Goal: Information Seeking & Learning: Check status

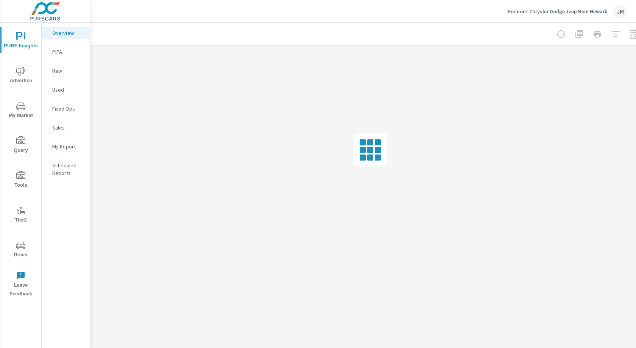
click at [18, 73] on icon "nav menu" at bounding box center [20, 71] width 9 height 9
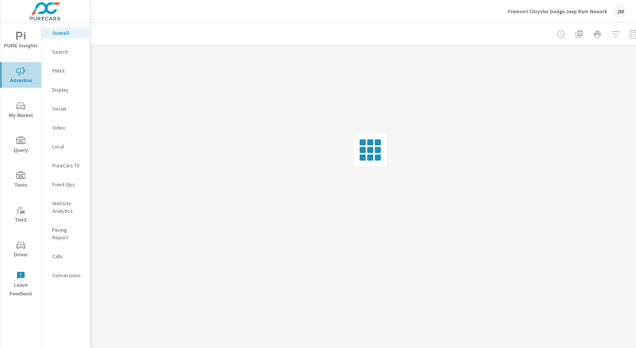
click at [19, 75] on span "Advertise" at bounding box center [21, 76] width 36 height 19
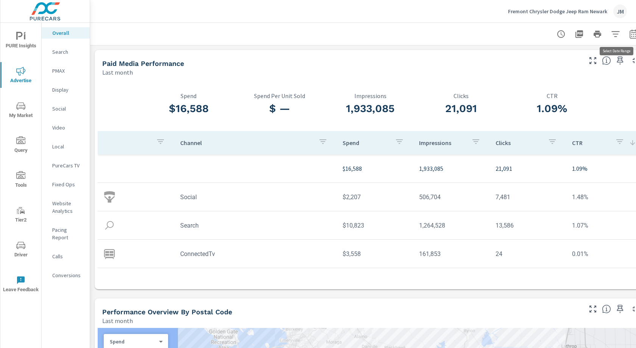
click at [631, 33] on icon "button" at bounding box center [634, 33] width 8 height 9
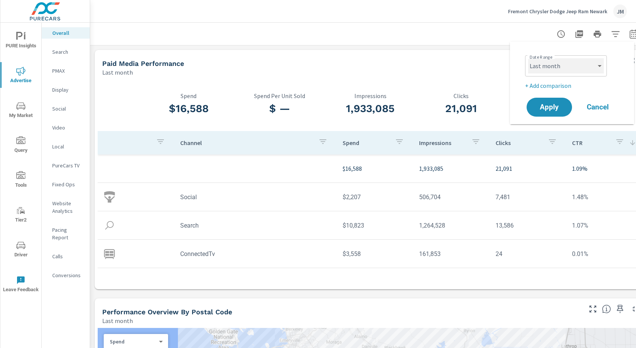
click at [560, 70] on select "Custom [DATE] Last week Last 7 days Last 14 days Last 30 days Last 45 days Last…" at bounding box center [567, 65] width 76 height 15
select select "Month to date"
click at [529, 58] on select "Custom [DATE] Last week Last 7 days Last 14 days Last 30 days Last 45 days Last…" at bounding box center [567, 65] width 76 height 15
click at [555, 106] on span "Apply" at bounding box center [549, 107] width 31 height 7
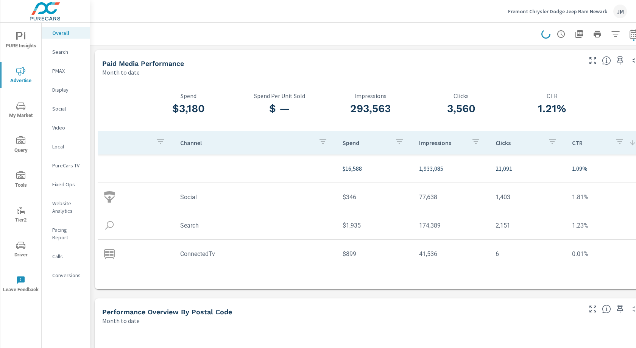
drag, startPoint x: 206, startPoint y: 110, endPoint x: 170, endPoint y: 115, distance: 36.4
click at [169, 116] on div "$3,180 Spend" at bounding box center [188, 105] width 91 height 26
drag, startPoint x: 200, startPoint y: 111, endPoint x: 219, endPoint y: 107, distance: 19.3
click at [157, 110] on h3 "$3,180" at bounding box center [188, 108] width 91 height 13
drag, startPoint x: 227, startPoint y: 108, endPoint x: 217, endPoint y: 107, distance: 9.9
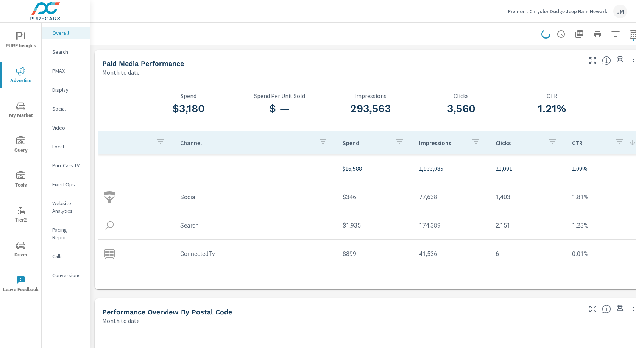
click at [225, 108] on h3 "$3,180" at bounding box center [188, 108] width 91 height 13
drag, startPoint x: 159, startPoint y: 110, endPoint x: 151, endPoint y: 110, distance: 8.0
click at [151, 110] on h3 "$3,180" at bounding box center [188, 108] width 91 height 13
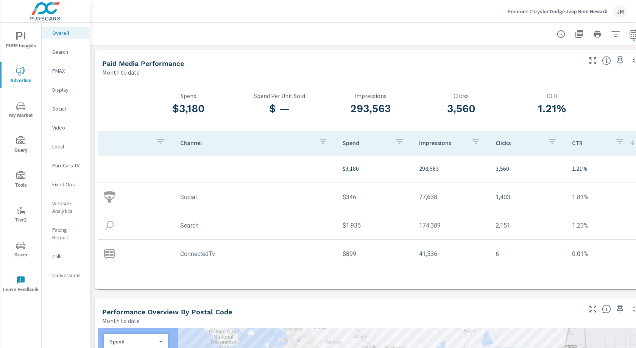
drag, startPoint x: 194, startPoint y: 256, endPoint x: 155, endPoint y: 256, distance: 39.4
click at [194, 256] on td "ConnectedTv" at bounding box center [255, 253] width 163 height 19
click at [105, 255] on img at bounding box center [109, 253] width 11 height 11
